Goal: Information Seeking & Learning: Learn about a topic

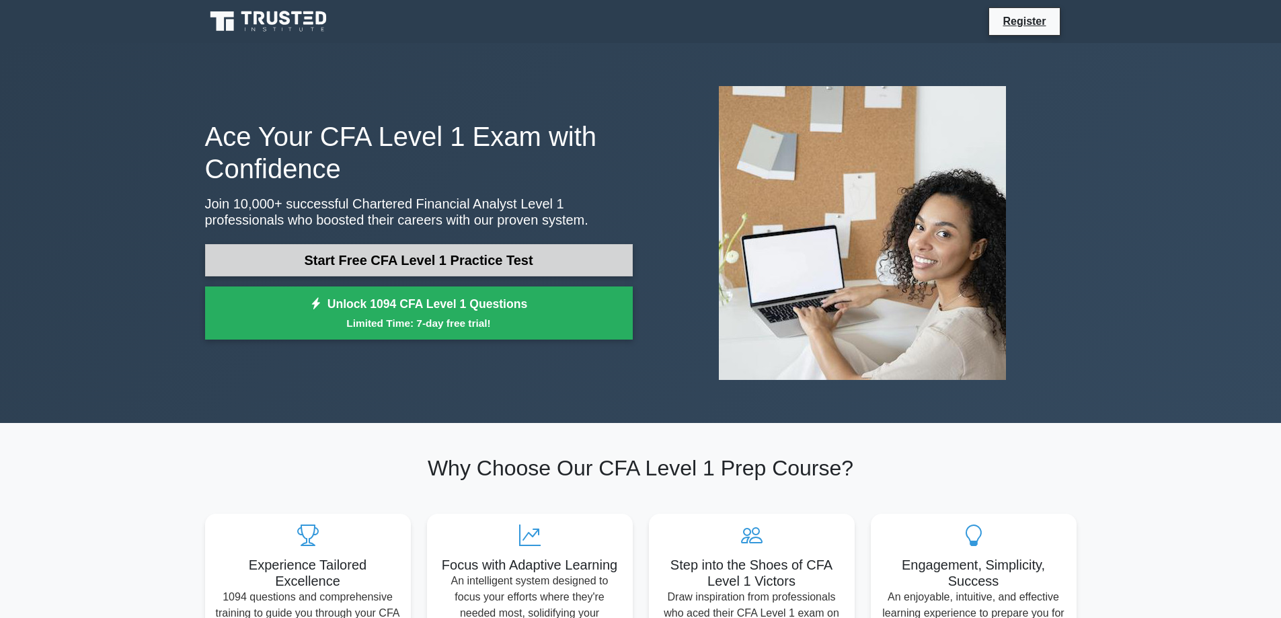
click at [537, 268] on link "Start Free CFA Level 1 Practice Test" at bounding box center [419, 260] width 428 height 32
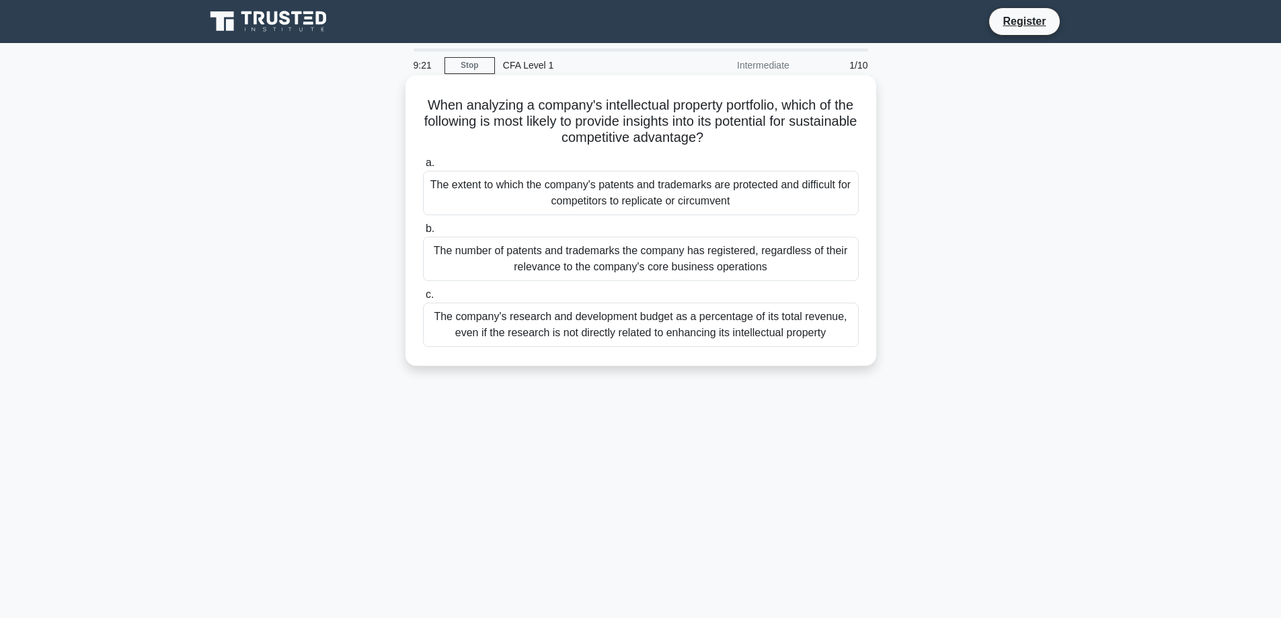
drag, startPoint x: 804, startPoint y: 270, endPoint x: 425, endPoint y: 186, distance: 387.8
click at [425, 186] on div "a. The extent to which the company's patents and trademarks are protected and d…" at bounding box center [641, 251] width 452 height 198
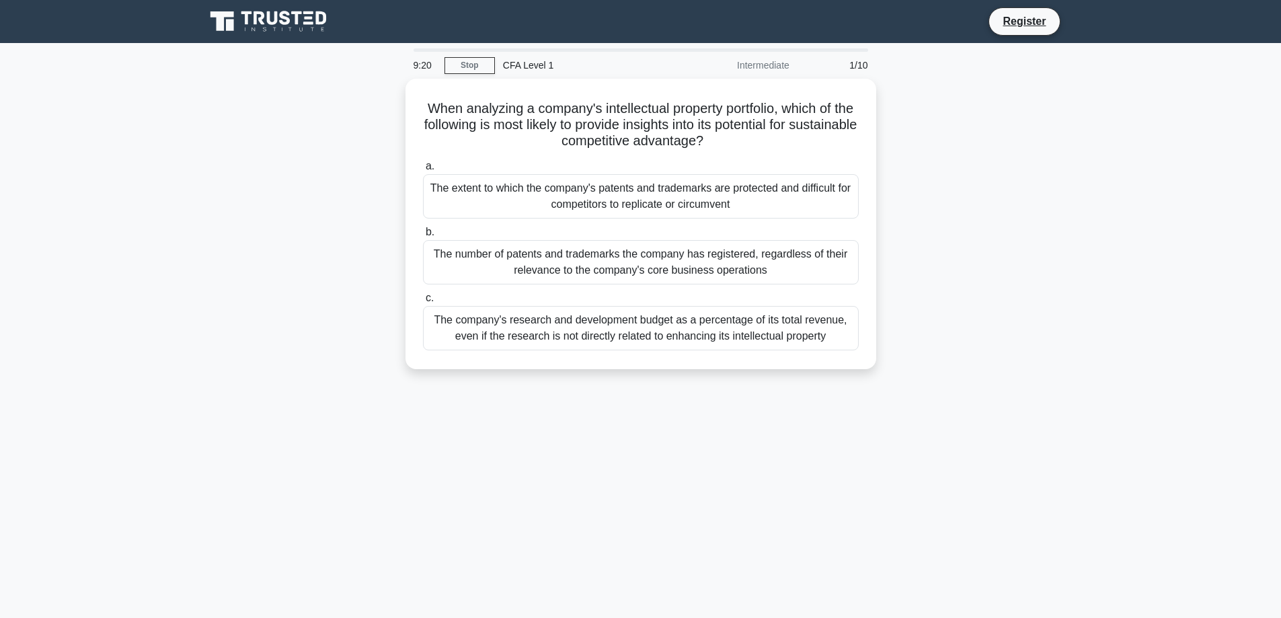
copy div "The extent to which the company's patents and trademarks are protected and diff…"
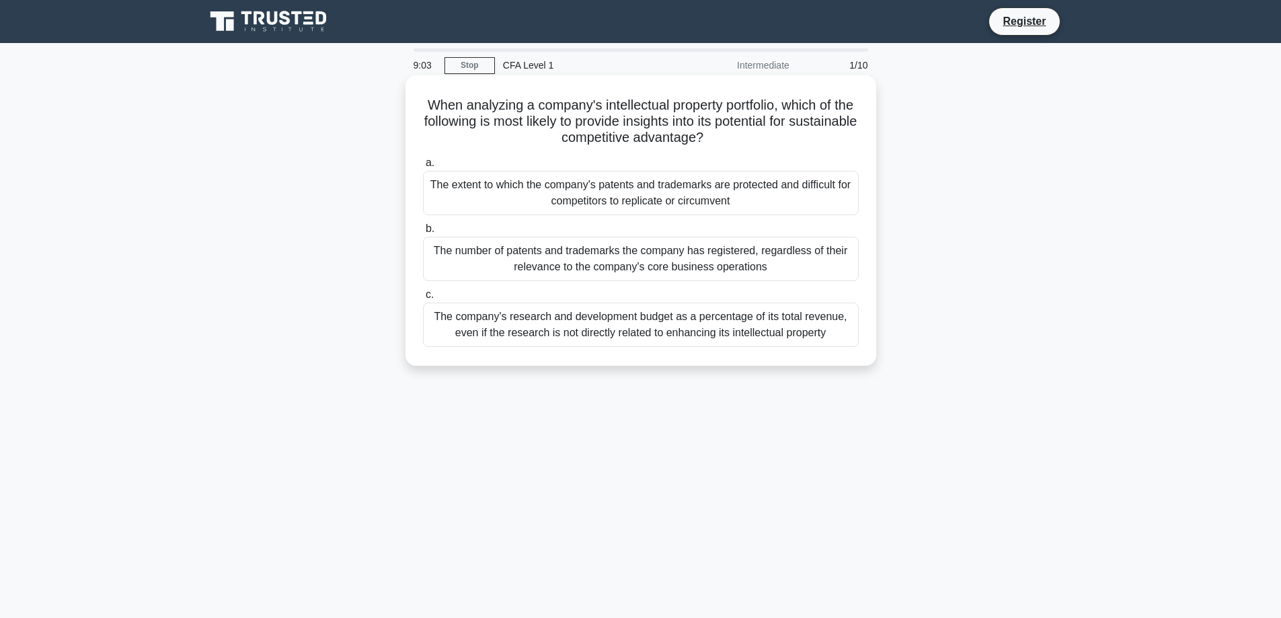
click at [691, 195] on div "The extent to which the company's patents and trademarks are protected and diff…" at bounding box center [641, 193] width 436 height 44
click at [423, 167] on input "a. The extent to which the company's patents and trademarks are protected and d…" at bounding box center [423, 163] width 0 height 9
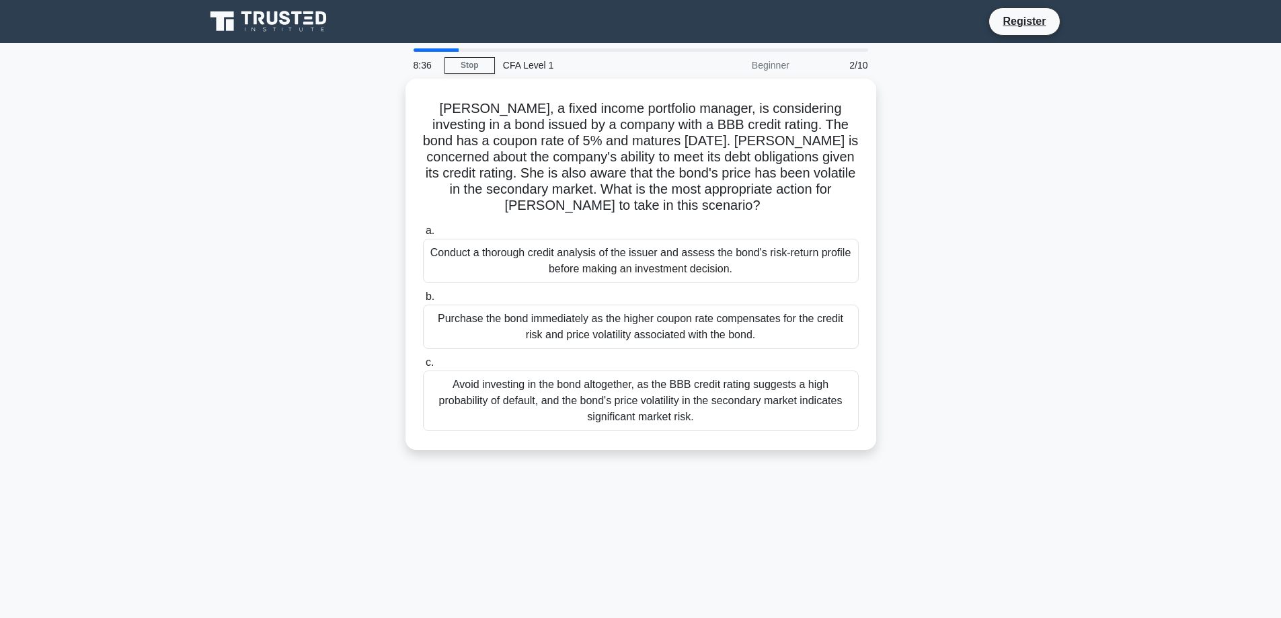
scroll to position [67, 0]
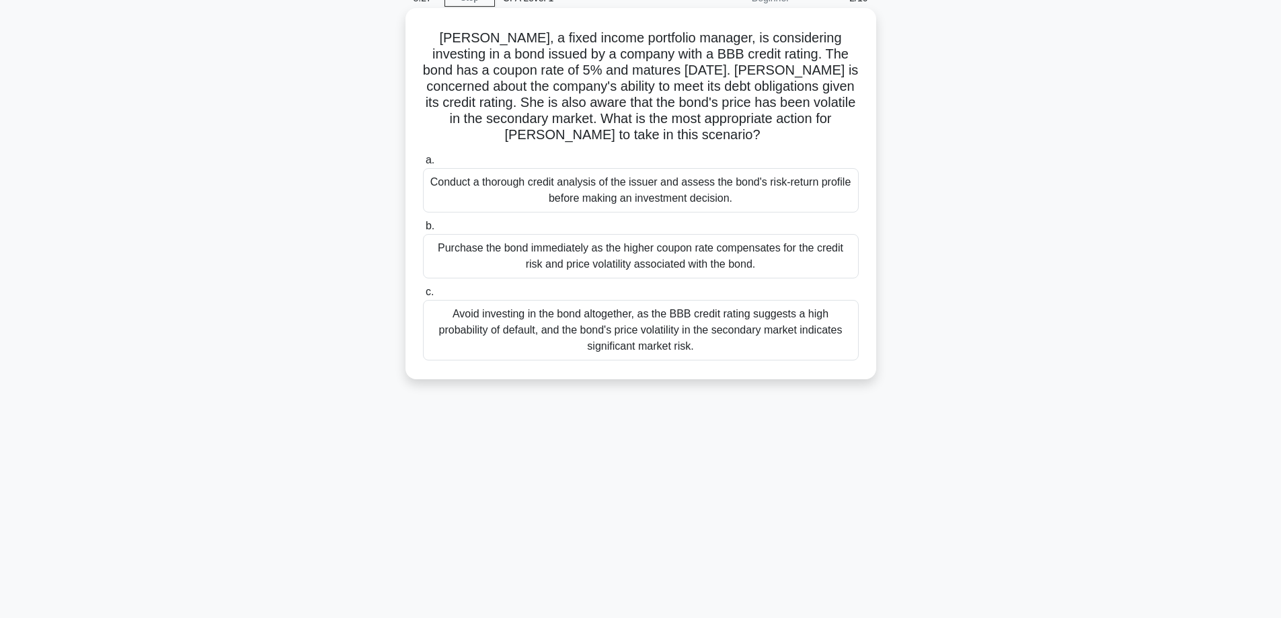
drag, startPoint x: 751, startPoint y: 357, endPoint x: 849, endPoint y: 352, distance: 97.7
click at [849, 352] on div "Avoid investing in the bond altogether, as the BBB credit rating suggests a hig…" at bounding box center [641, 330] width 436 height 61
click at [423, 297] on input "c. Avoid investing in the bond altogether, as the BBB credit rating suggests a …" at bounding box center [423, 292] width 0 height 9
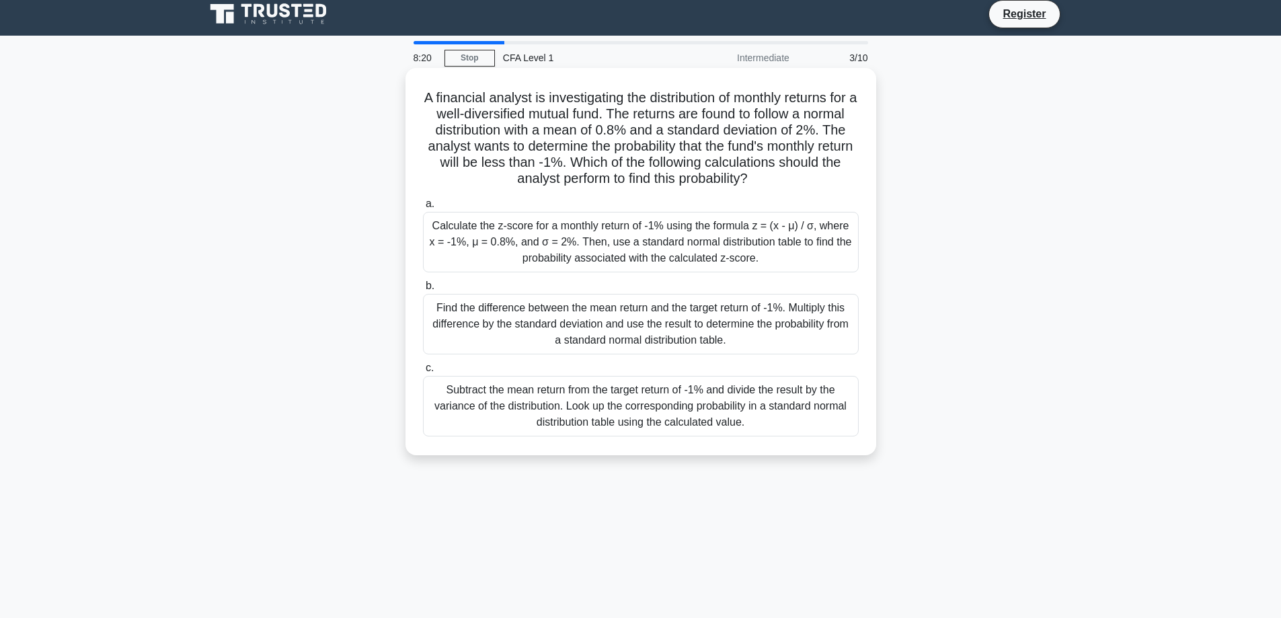
scroll to position [0, 0]
